Goal: Complete application form

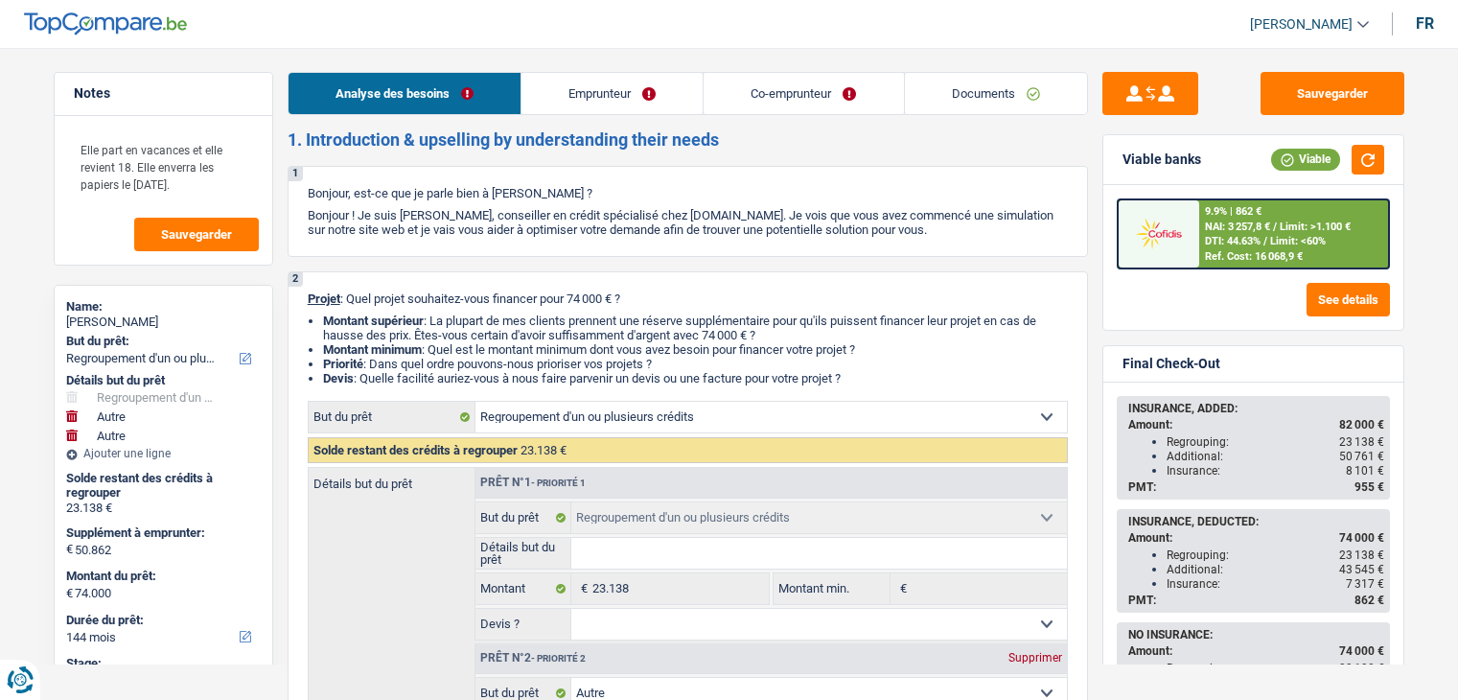
select select "refinancing"
select select "other"
select select "144"
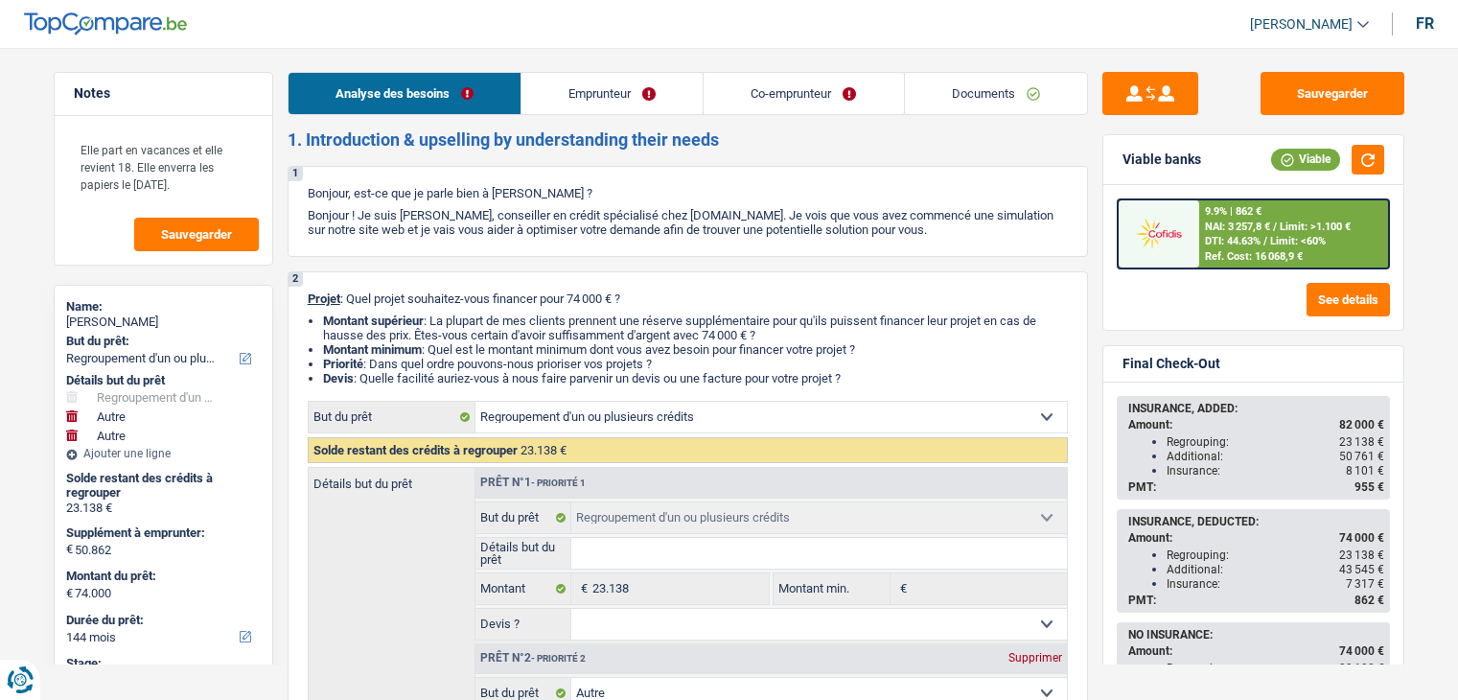
select select "refinancing"
select select "other"
select select "yes"
select select "other"
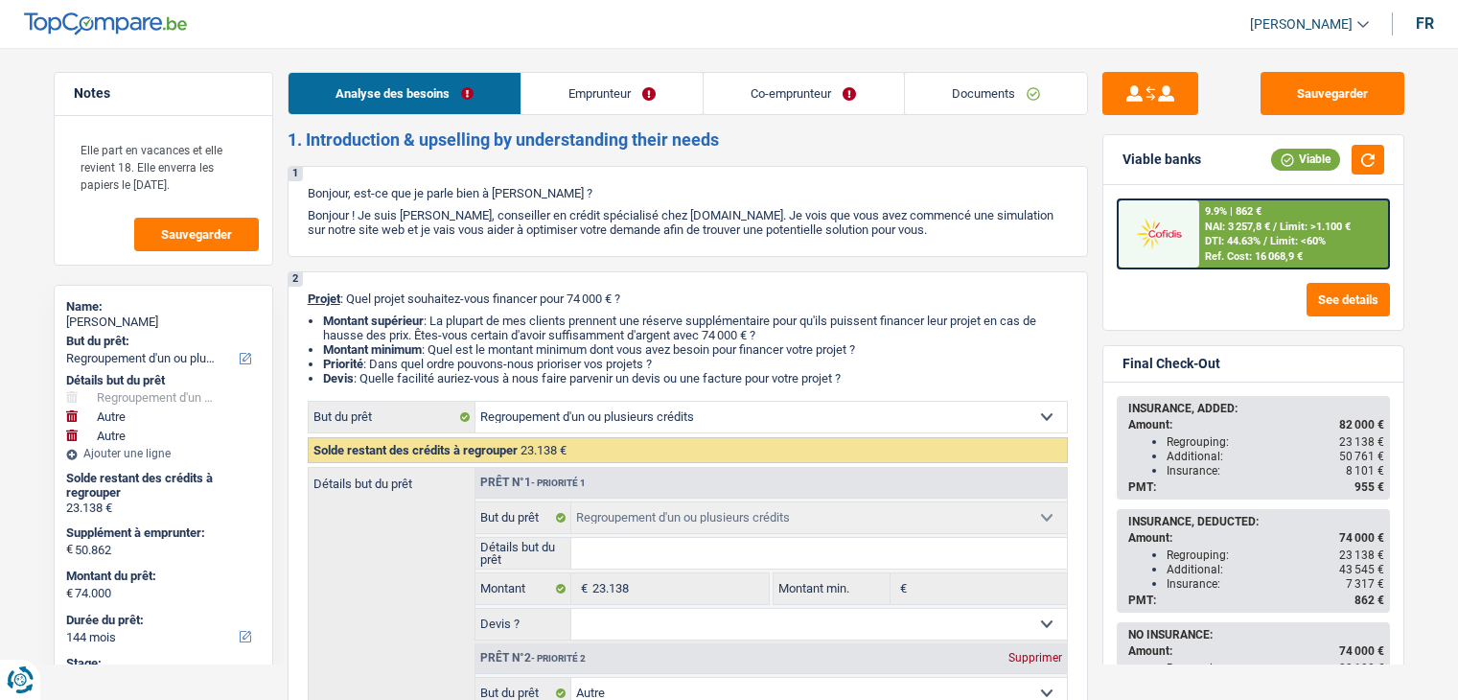
select select "144"
select select "privateEmployee"
select select "netSalary"
select select "familyAllowances"
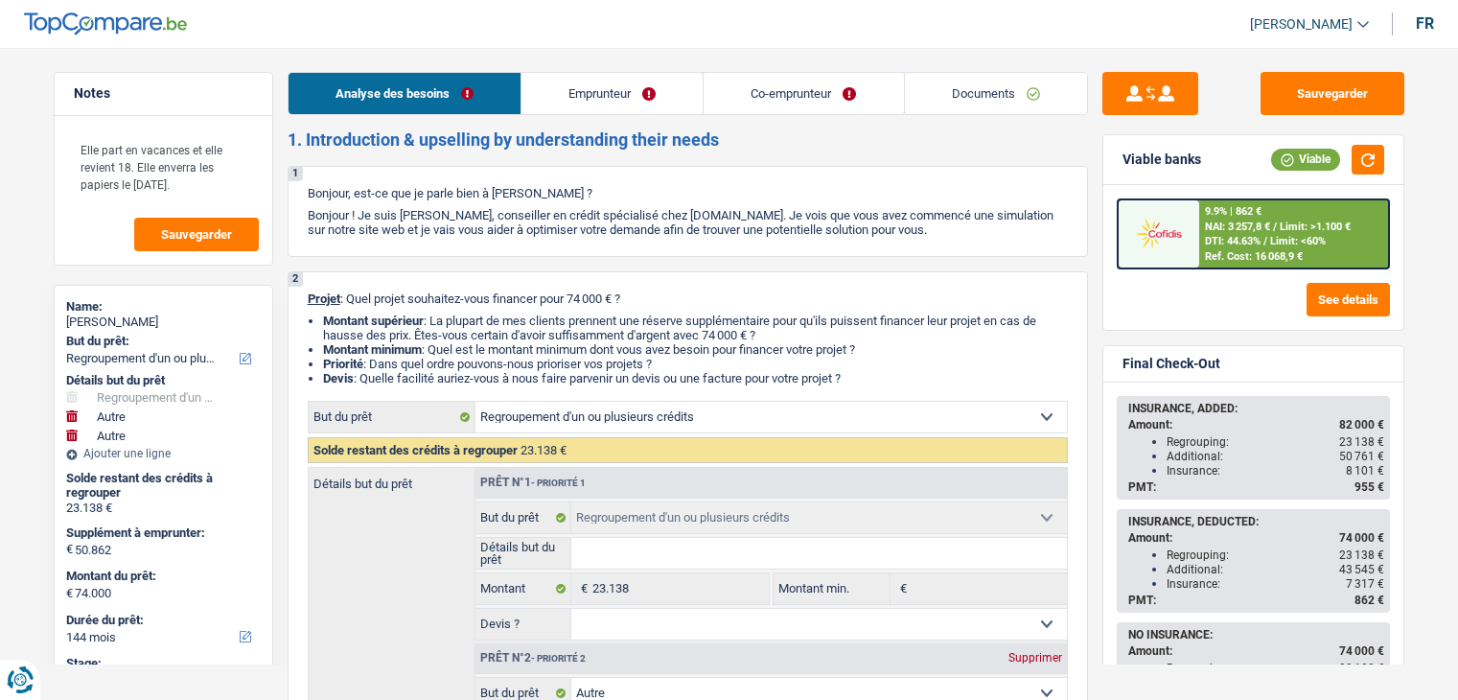
select select "mealVouchers"
select select "netSalary"
select select "mealVouchers"
select select "ownerWithMortgage"
select select "personalLoan"
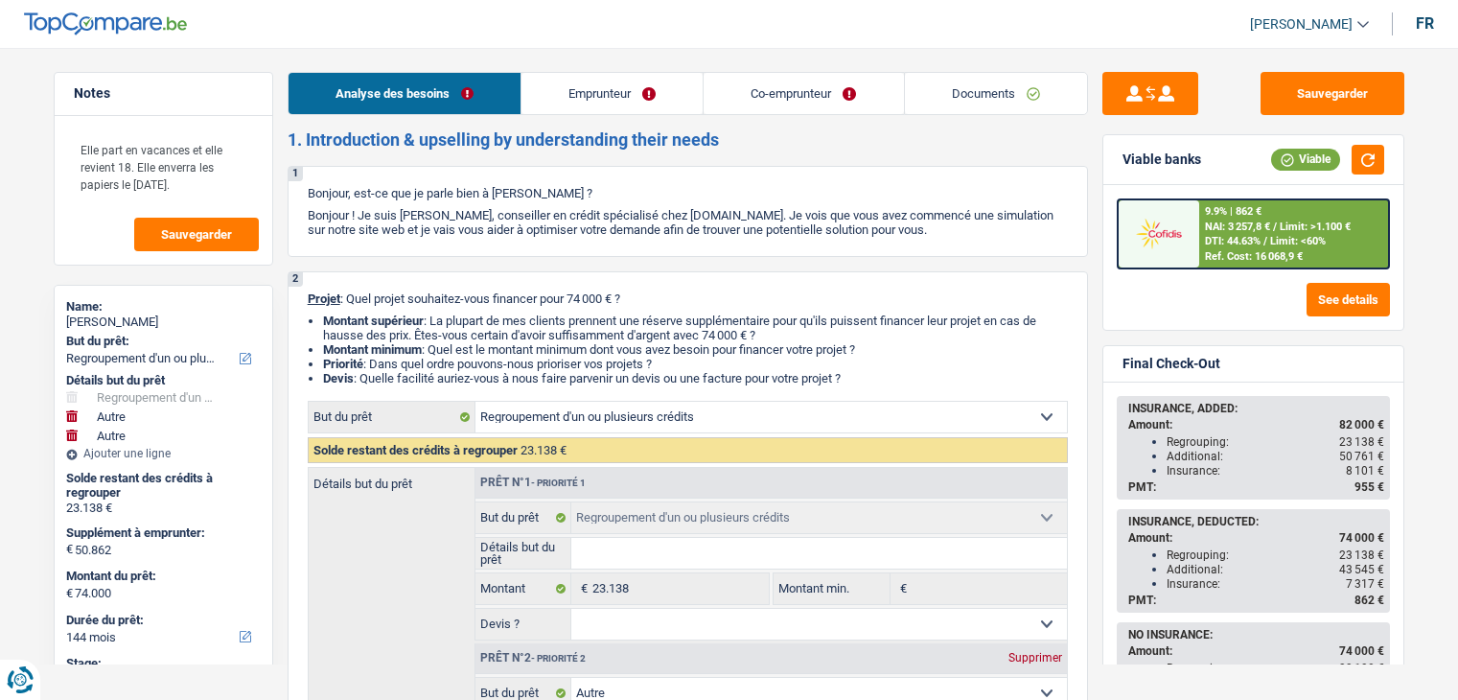
select select "other"
select select "36"
select select "personalLoan"
select select "other"
select select "120"
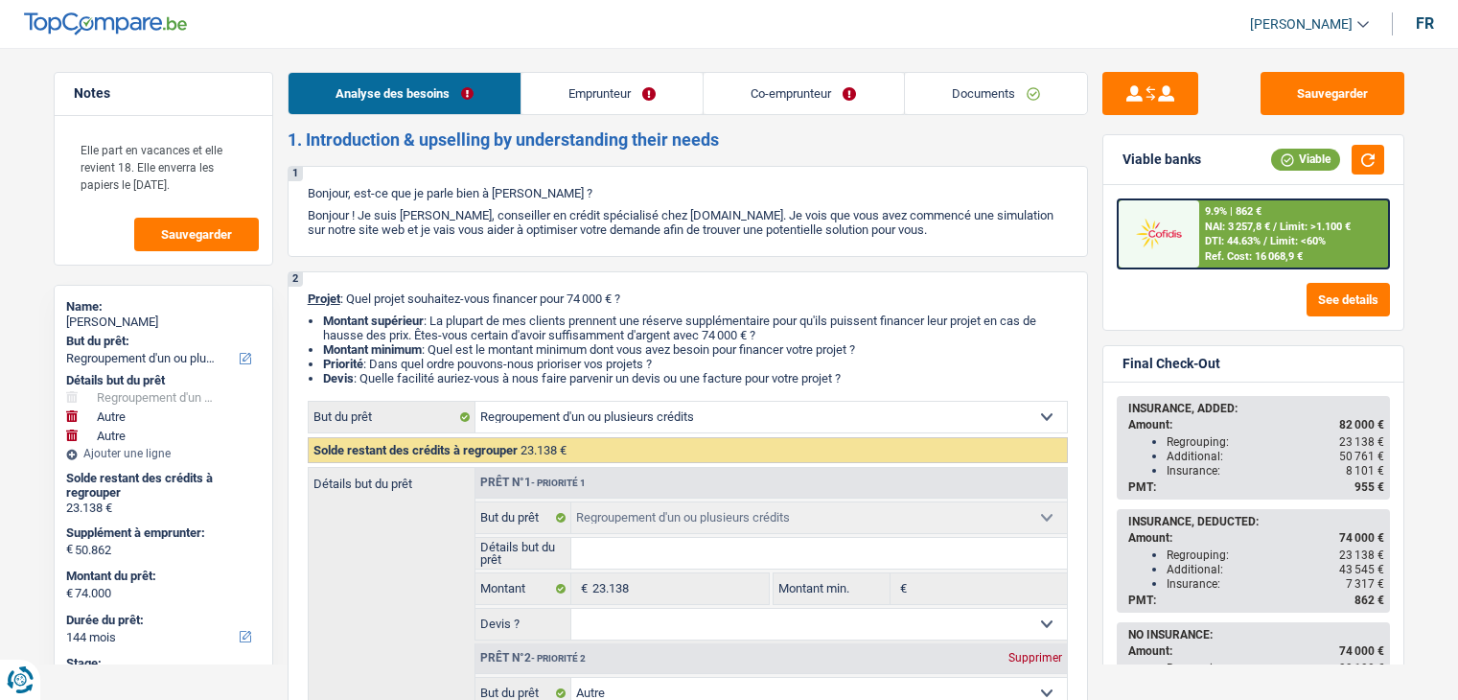
select select "personalLoan"
select select "other"
select select "84"
select select "mortgage"
select select "240"
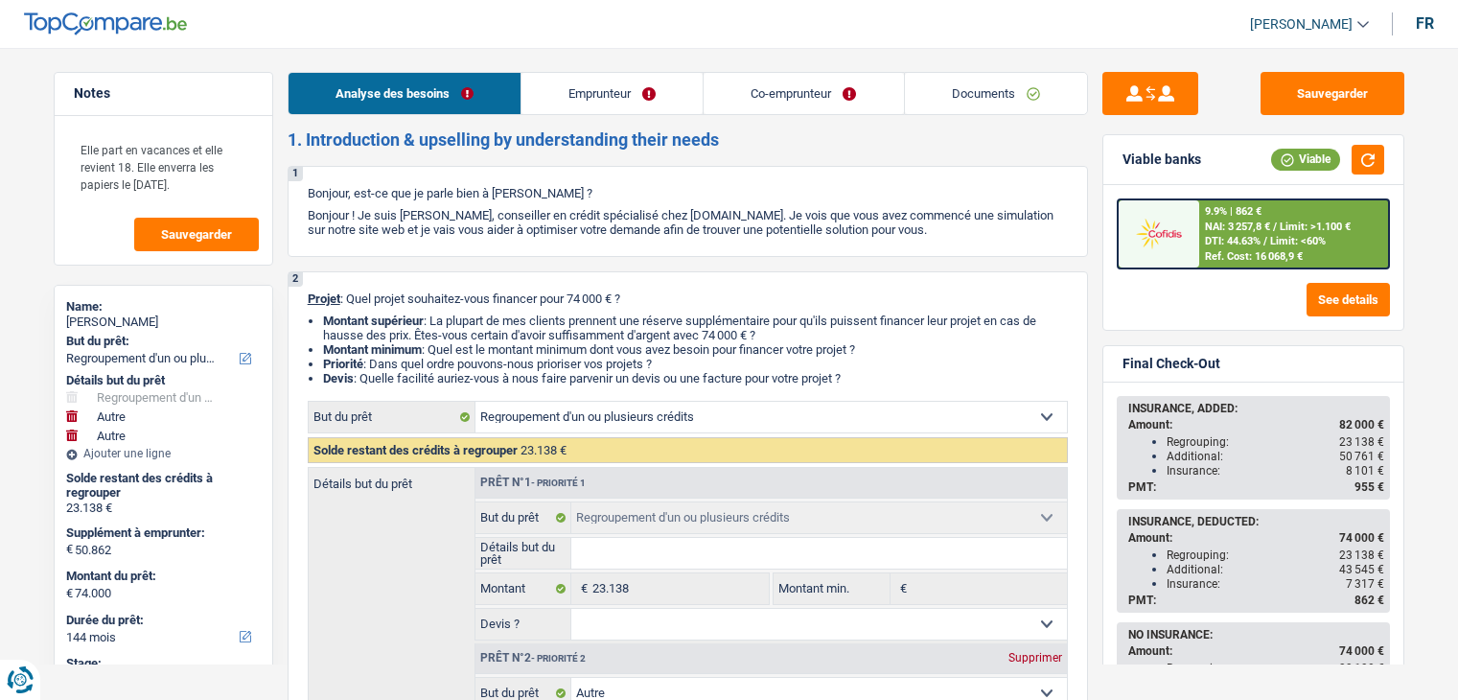
select select "refinancing"
select select "other"
select select "yes"
select select "other"
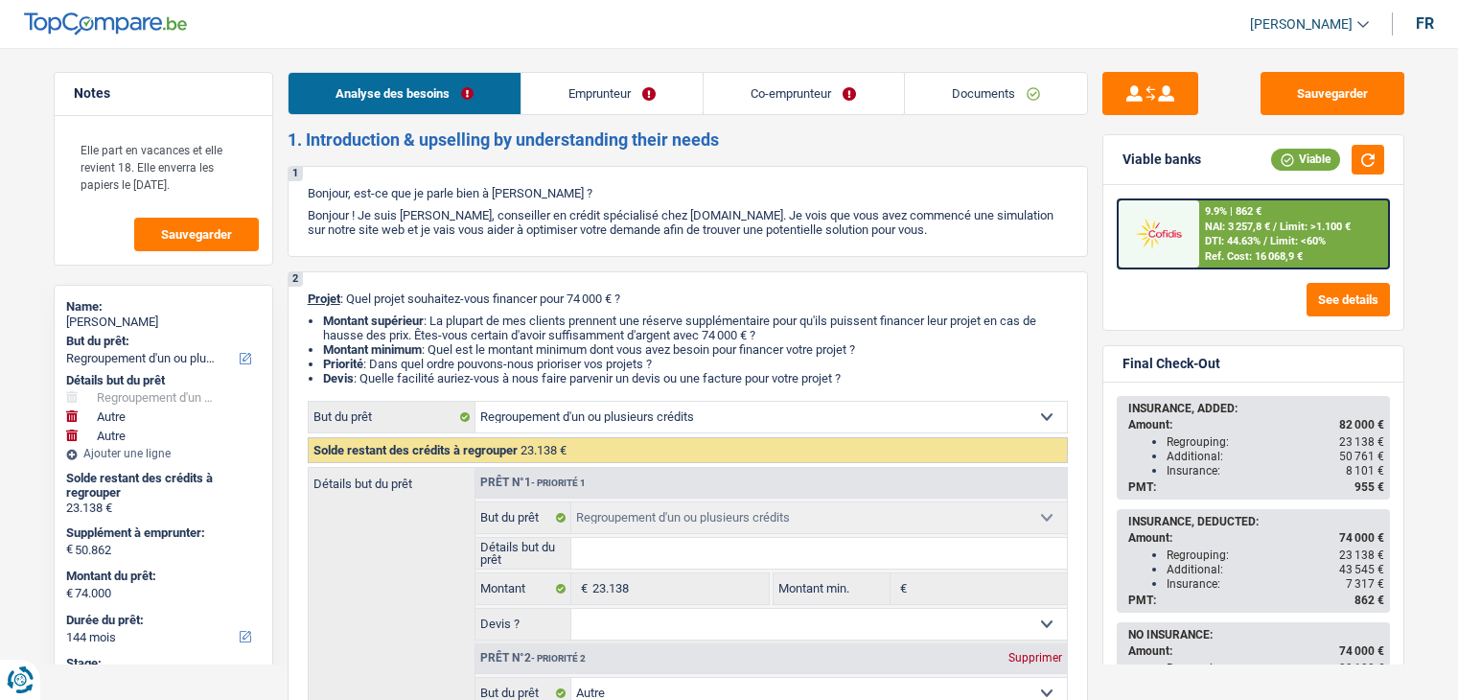
select select "144"
